Goal: Task Accomplishment & Management: Use online tool/utility

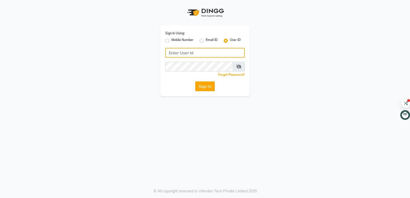
type input "forever21"
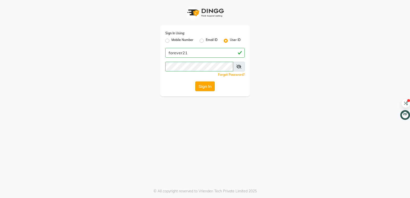
click at [205, 89] on button "Sign In" at bounding box center [204, 87] width 19 height 10
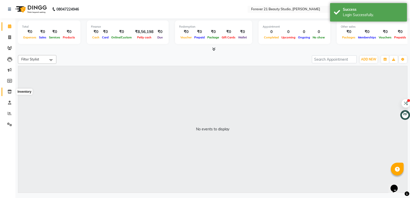
click at [9, 91] on icon at bounding box center [9, 92] width 4 height 4
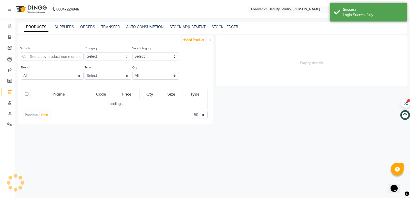
select select
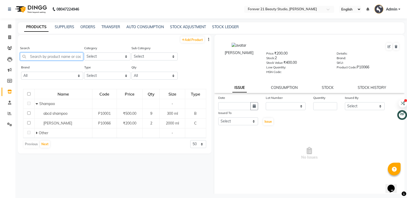
click at [32, 56] on input "text" at bounding box center [51, 57] width 63 height 8
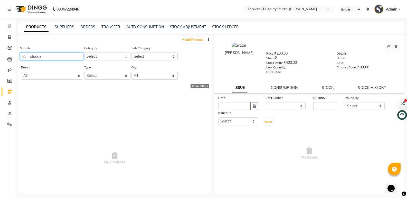
type input "studex"
click at [96, 56] on select "Select Hair Skin Makeup Personal Care Appliances Beard Waxing Disposable Thread…" at bounding box center [107, 57] width 46 height 8
select select "526601000"
click at [84, 53] on select "Select Hair Skin Makeup Personal Care Appliances Beard Waxing Disposable Thread…" at bounding box center [107, 57] width 46 height 8
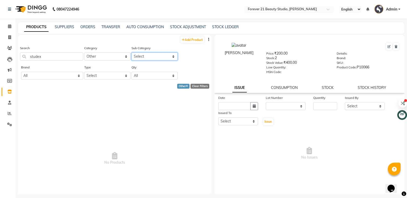
click at [144, 55] on select "Select Houskeeping Other" at bounding box center [154, 57] width 46 height 8
select select "526601002"
click at [131, 53] on select "Select Houskeeping Other" at bounding box center [154, 57] width 46 height 8
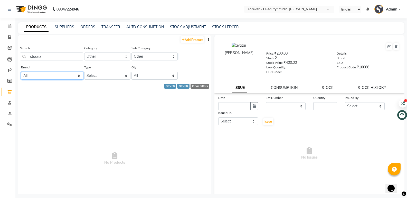
click at [78, 76] on select "All Forever 21 Herbal Hairmac Loreal" at bounding box center [52, 76] width 62 height 8
click at [78, 75] on select "All Forever 21 Herbal Hairmac Loreal" at bounding box center [52, 76] width 62 height 8
click at [120, 138] on span "No Products" at bounding box center [114, 159] width 183 height 128
click at [183, 40] on link "Add Product" at bounding box center [192, 39] width 24 height 6
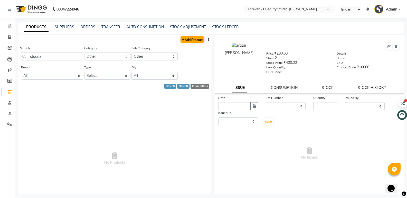
select select "true"
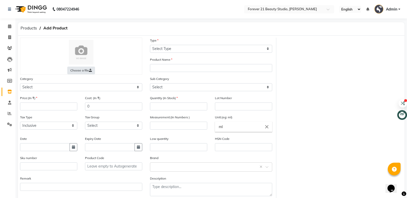
click at [92, 71] on label "Choose a file" at bounding box center [81, 71] width 28 height 8
click at [0, 0] on input "Choose a file" at bounding box center [0, 0] width 0 height 0
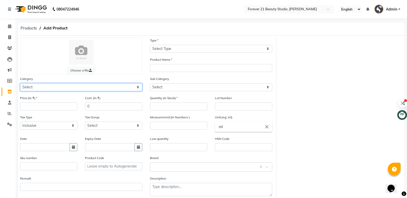
click at [30, 85] on select "Select Hair Skin Makeup Personal Care Appliances Beard Waxing Disposable Thread…" at bounding box center [81, 87] width 122 height 8
select select "526601150"
click at [20, 83] on select "Select Hair Skin Makeup Personal Care Appliances Beard Waxing Disposable Thread…" at bounding box center [81, 87] width 122 height 8
click at [138, 88] on select "Select Hair Skin Makeup Personal Care Appliances Beard Waxing Disposable Thread…" at bounding box center [81, 87] width 122 height 8
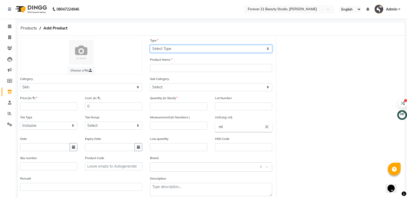
click at [153, 47] on select "Select Type Both Retail Consumable" at bounding box center [211, 49] width 122 height 8
select select "B"
click at [150, 45] on select "Select Type Both Retail Consumable" at bounding box center [211, 49] width 122 height 8
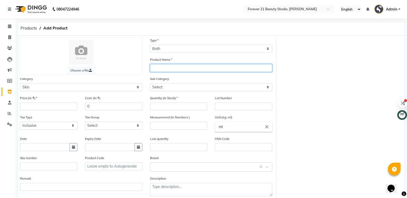
click at [153, 68] on input "text" at bounding box center [211, 68] width 122 height 8
type input "piercing"
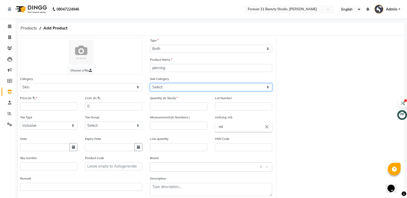
click at [154, 85] on select "Select Cleanser Facial Moisturiser Serum Toner Sun Care Masks Lip Care Eye Care…" at bounding box center [211, 87] width 122 height 8
select select "526601165"
click at [150, 83] on select "Select Cleanser Facial Moisturiser Serum Toner Sun Care Masks Lip Care Eye Care…" at bounding box center [211, 87] width 122 height 8
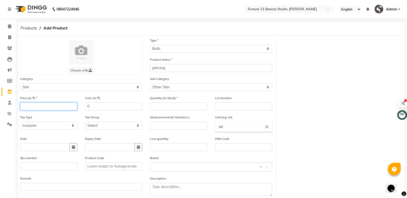
click at [25, 107] on input "number" at bounding box center [48, 107] width 57 height 8
type input "1600"
click at [91, 107] on input "0" at bounding box center [113, 107] width 57 height 8
type input "0"
type input "2000"
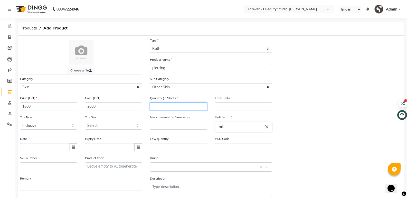
click at [153, 108] on input "number" at bounding box center [178, 107] width 57 height 8
click at [151, 108] on input "number" at bounding box center [178, 107] width 57 height 8
type input "1"
type input "20"
click at [220, 109] on input "text" at bounding box center [243, 107] width 57 height 8
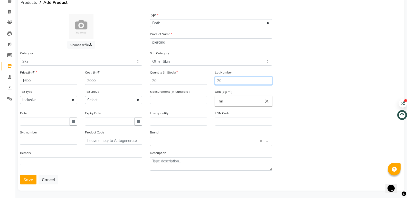
scroll to position [27, 0]
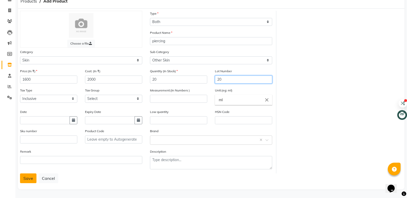
type input "20"
click at [31, 181] on button "Save" at bounding box center [28, 179] width 16 height 10
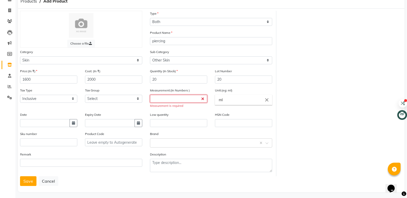
click at [153, 98] on input "number" at bounding box center [178, 99] width 57 height 8
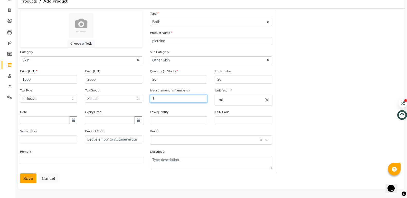
type input "1"
click at [24, 181] on button "Save" at bounding box center [28, 179] width 16 height 10
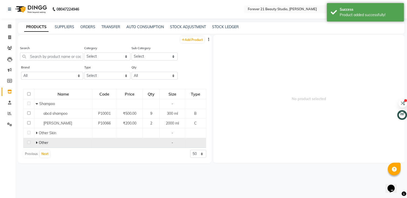
click at [45, 146] on td "Other" at bounding box center [63, 143] width 58 height 10
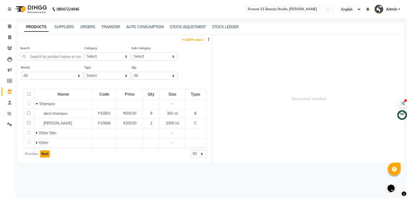
click at [42, 156] on button "Next" at bounding box center [45, 154] width 10 height 7
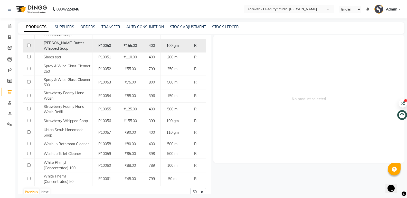
scroll to position [3, 0]
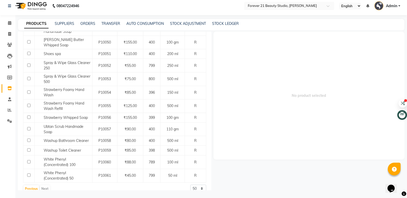
click at [45, 185] on div "Previous Next" at bounding box center [36, 189] width 27 height 8
click at [63, 23] on link "SUPPLIERS" at bounding box center [64, 23] width 19 height 5
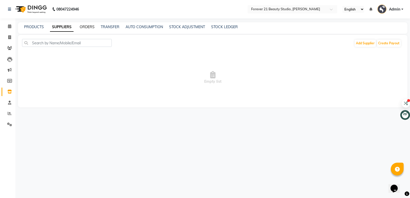
click at [90, 26] on link "ORDERS" at bounding box center [87, 27] width 15 height 5
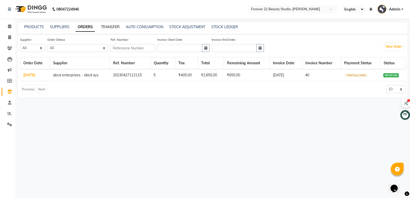
click at [110, 26] on link "TRANSFER" at bounding box center [110, 27] width 19 height 5
select select "sender"
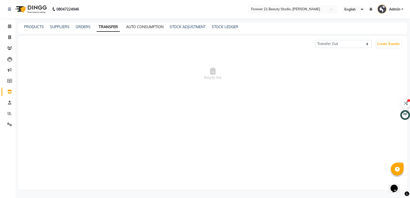
click at [138, 27] on link "AUTO CONSUMPTION" at bounding box center [144, 27] width 37 height 5
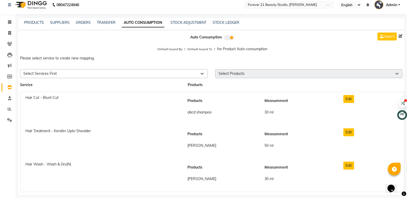
scroll to position [9, 0]
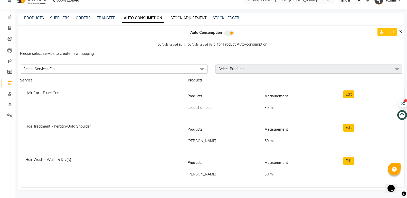
click at [190, 19] on link "STOCK ADJUSTMENT" at bounding box center [188, 18] width 36 height 5
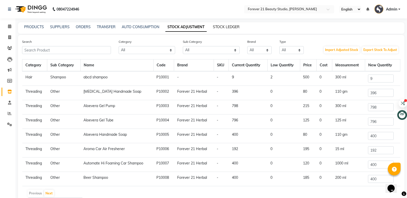
click at [218, 26] on link "STOCK LEDGER" at bounding box center [226, 27] width 27 height 5
select select "all"
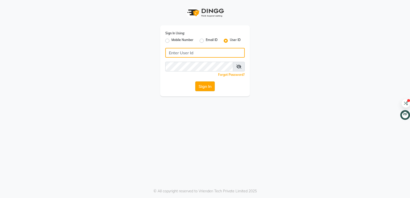
type input "forever21"
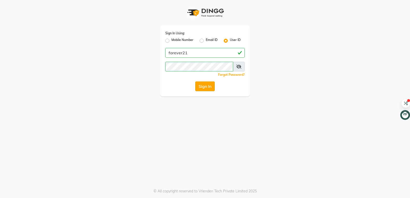
click at [200, 85] on button "Sign In" at bounding box center [204, 87] width 19 height 10
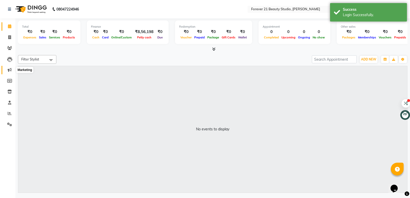
click at [11, 70] on icon at bounding box center [10, 70] width 4 height 4
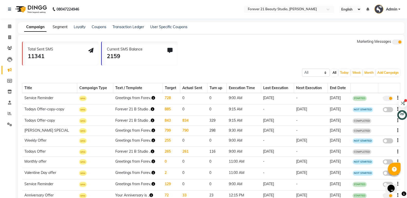
click at [61, 27] on link "Segment" at bounding box center [60, 27] width 15 height 5
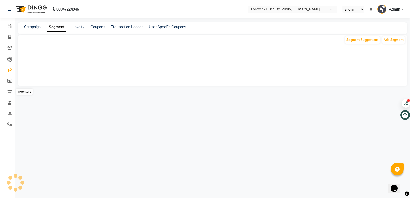
click at [9, 91] on icon at bounding box center [9, 92] width 4 height 4
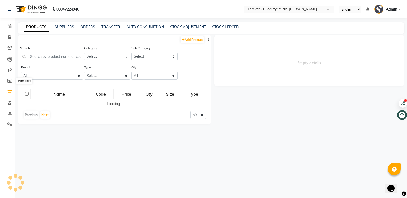
click at [9, 81] on icon at bounding box center [9, 81] width 5 height 4
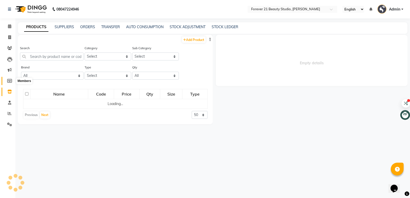
select select
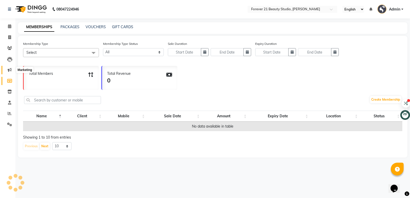
click at [8, 70] on icon at bounding box center [10, 70] width 4 height 4
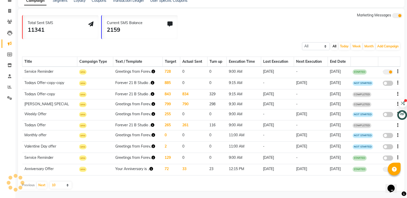
scroll to position [27, 0]
click at [8, 66] on icon at bounding box center [9, 65] width 4 height 4
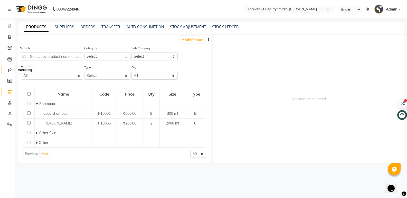
click at [13, 69] on span at bounding box center [9, 70] width 9 height 6
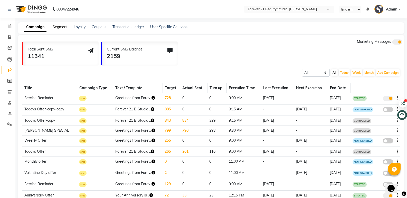
click at [60, 27] on link "Segment" at bounding box center [60, 27] width 15 height 5
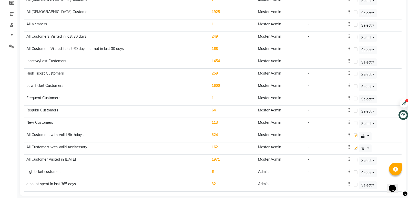
scroll to position [83, 0]
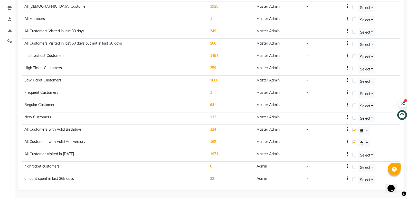
click at [62, 117] on td "New Customers" at bounding box center [115, 119] width 186 height 12
click at [212, 118] on td "113" at bounding box center [231, 119] width 46 height 12
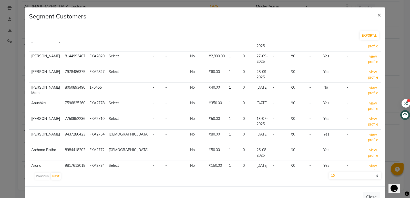
scroll to position [0, 0]
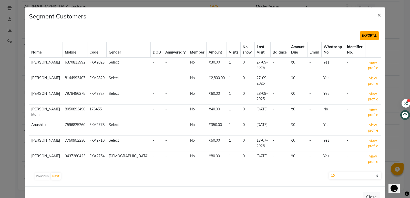
click at [361, 37] on button "EXPORT" at bounding box center [369, 35] width 19 height 9
